Goal: Task Accomplishment & Management: Use online tool/utility

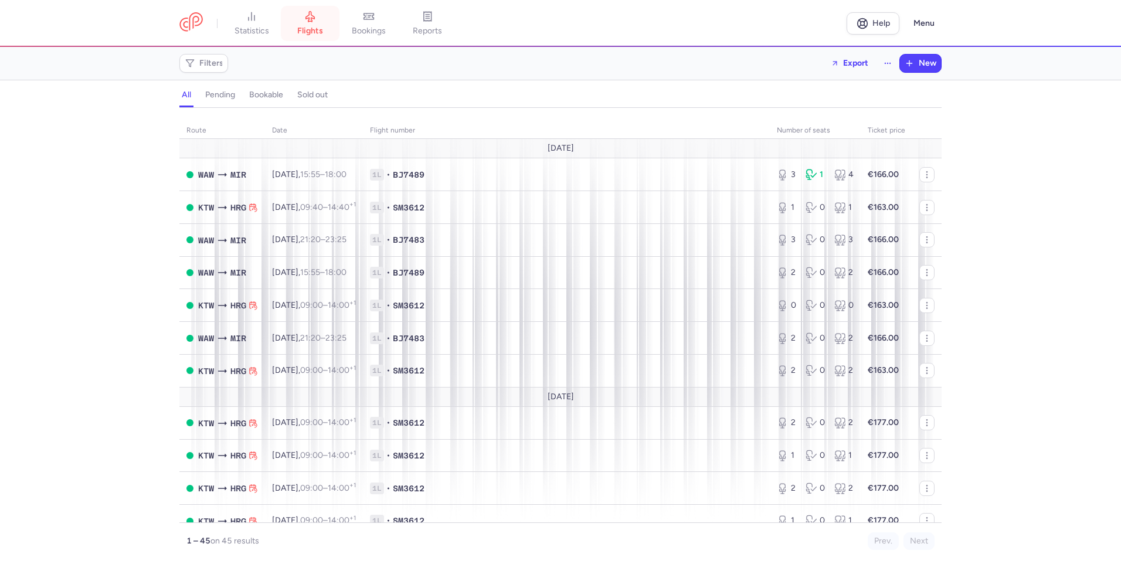
click at [312, 28] on span "flights" at bounding box center [310, 31] width 26 height 11
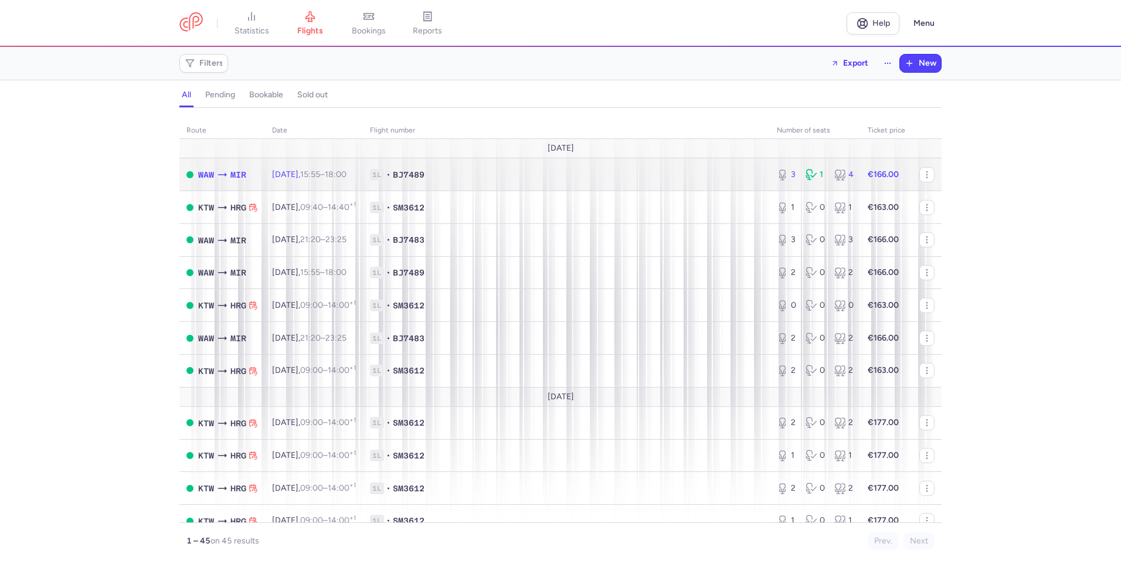
click at [346, 169] on span "15:55 – 18:00 +0" at bounding box center [323, 174] width 46 height 10
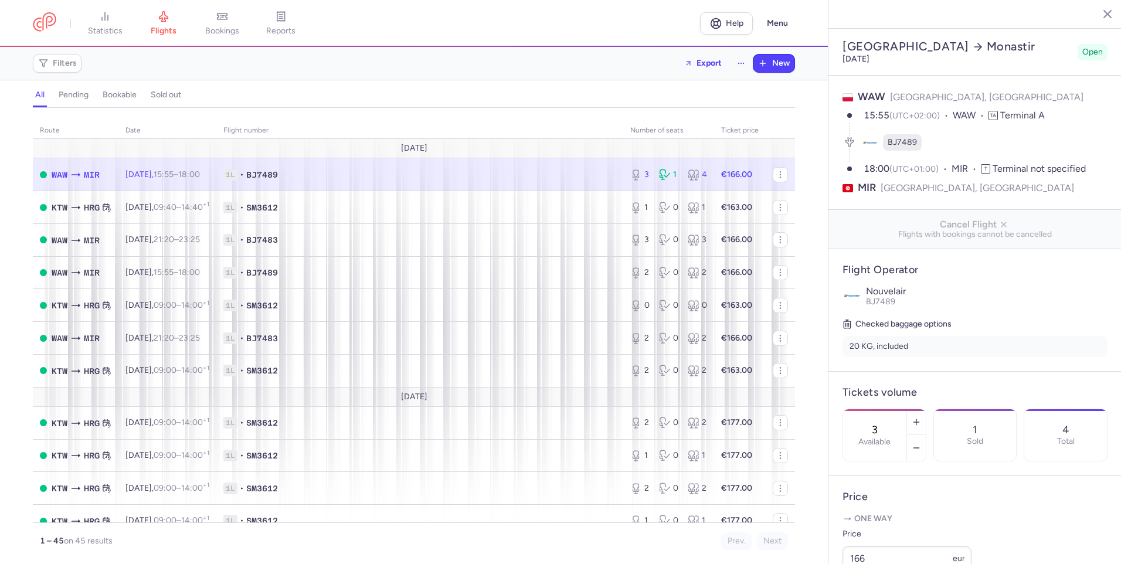
select select "hours"
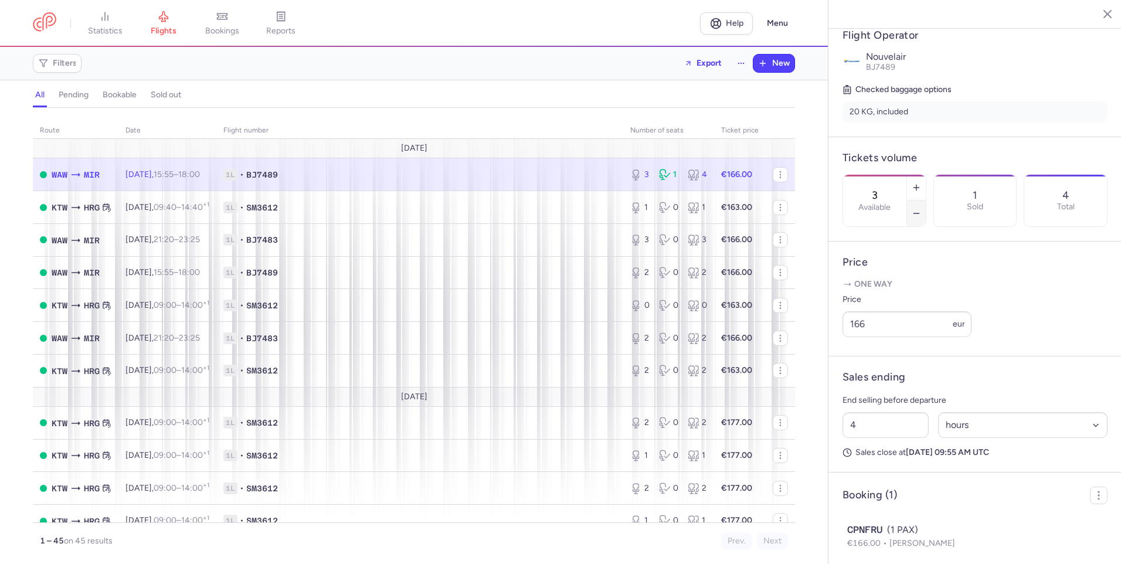
scroll to position [275, 0]
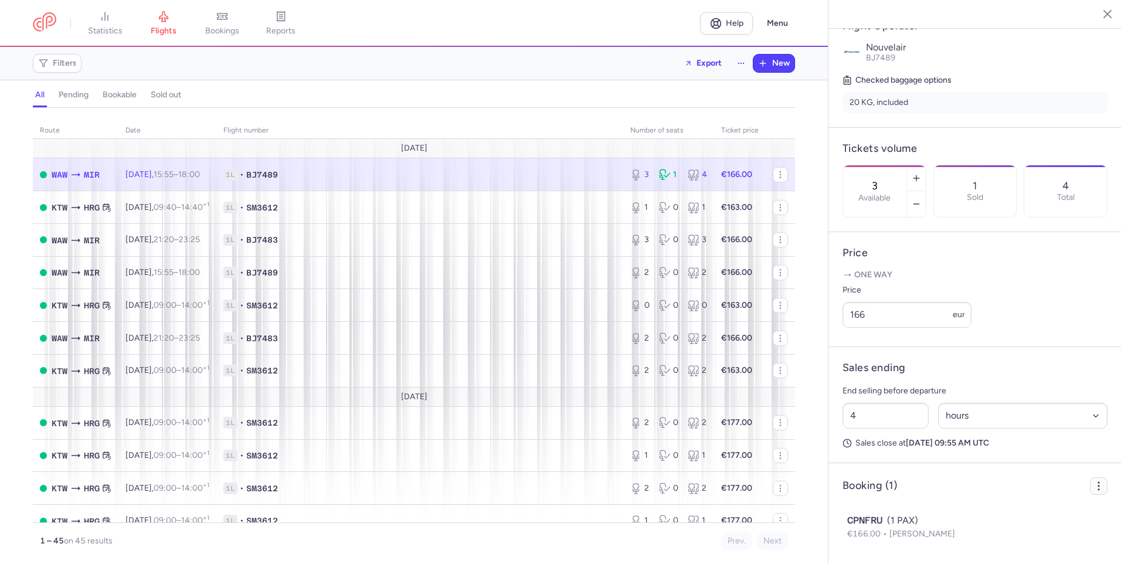
click at [1093, 487] on icon "button" at bounding box center [1099, 486] width 12 height 12
click at [1055, 510] on span "Export PNL" at bounding box center [1047, 514] width 88 height 12
click at [1035, 516] on span "Export PNL" at bounding box center [1047, 514] width 88 height 12
click at [1026, 513] on span "Export PNL" at bounding box center [1047, 514] width 88 height 12
click at [1037, 515] on span "Export PNL" at bounding box center [1047, 514] width 88 height 12
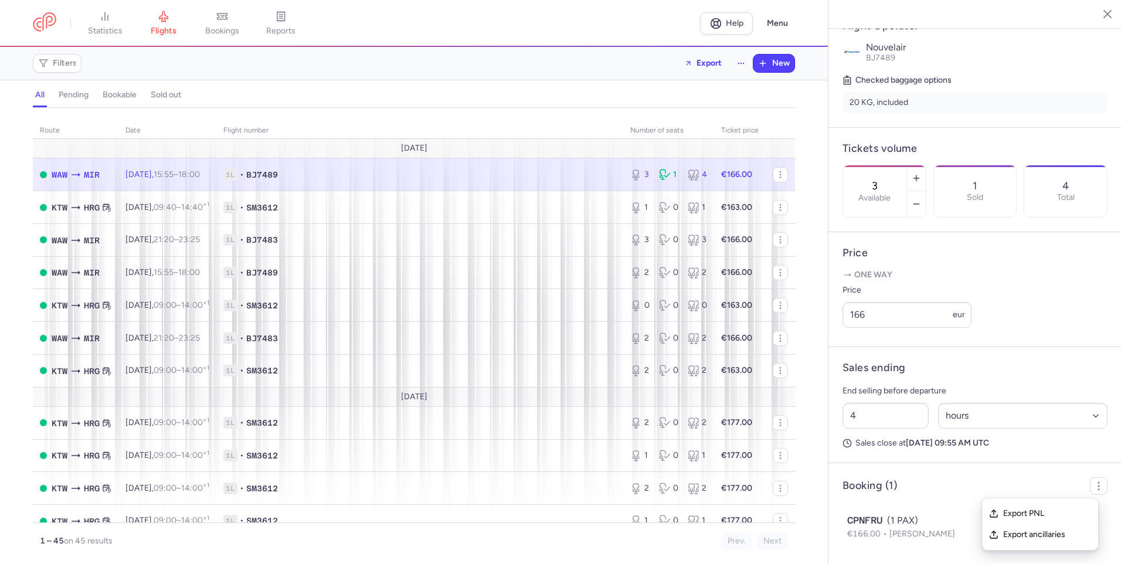
click at [1097, 16] on line "button" at bounding box center [1099, 14] width 6 height 6
